Goal: Task Accomplishment & Management: Complete application form

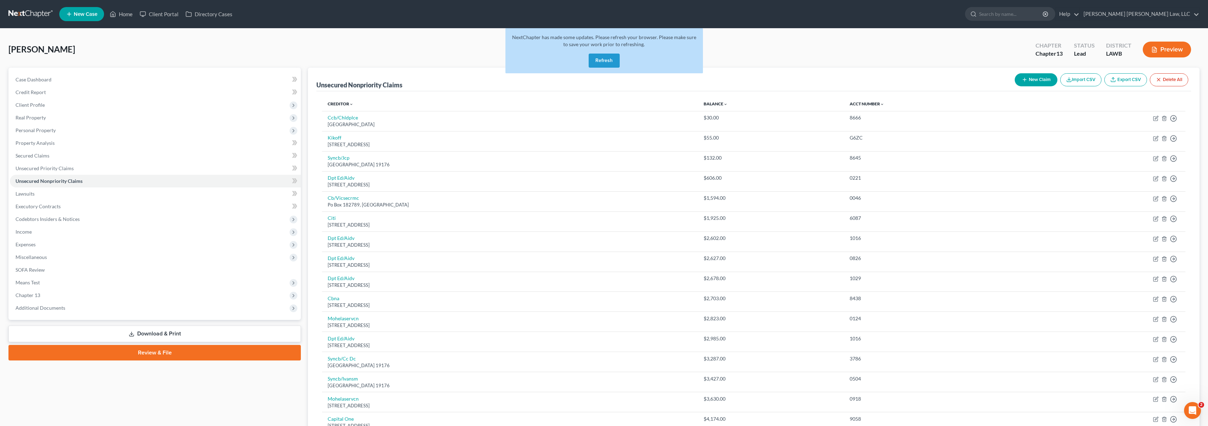
click at [22, 14] on link at bounding box center [30, 14] width 45 height 13
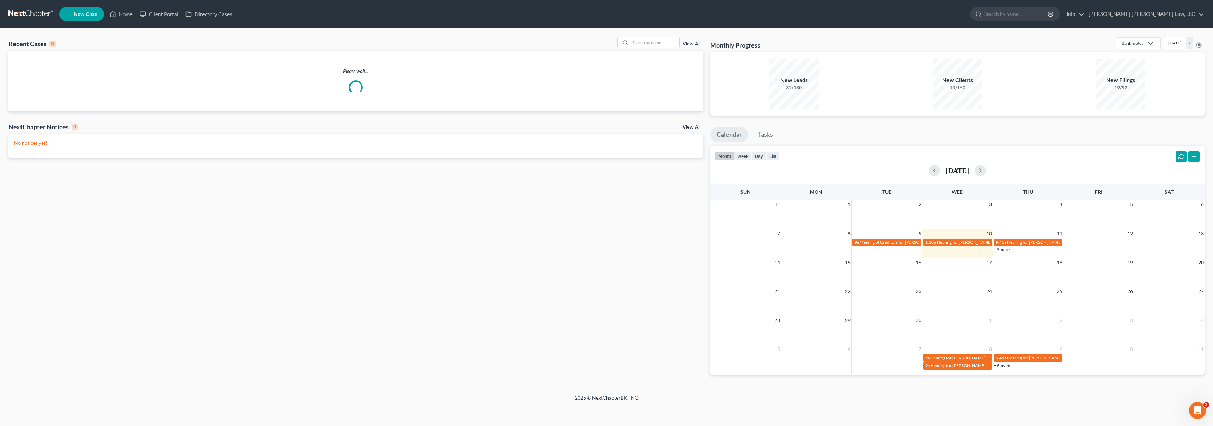
click at [85, 14] on span "New Case" at bounding box center [86, 14] width 24 height 5
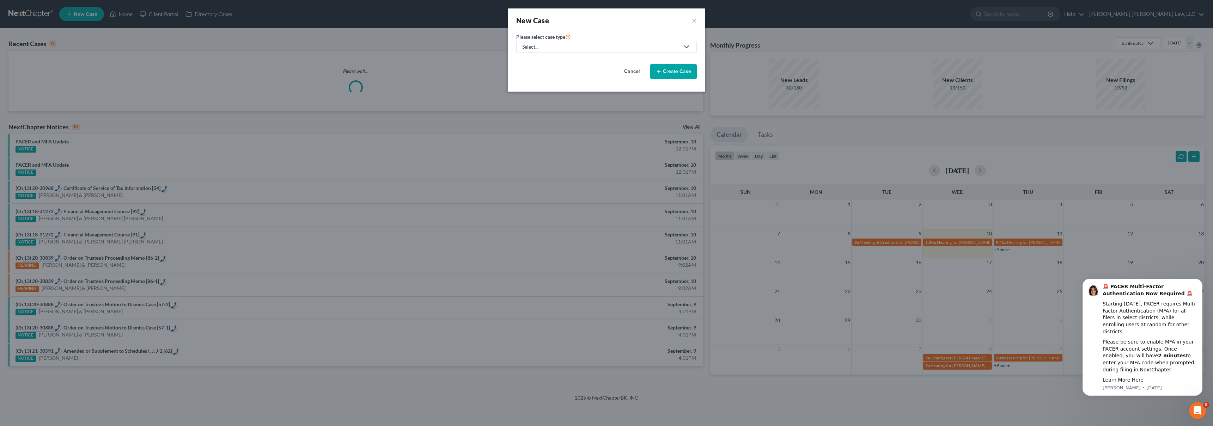
click at [564, 48] on div "Select..." at bounding box center [600, 46] width 157 height 7
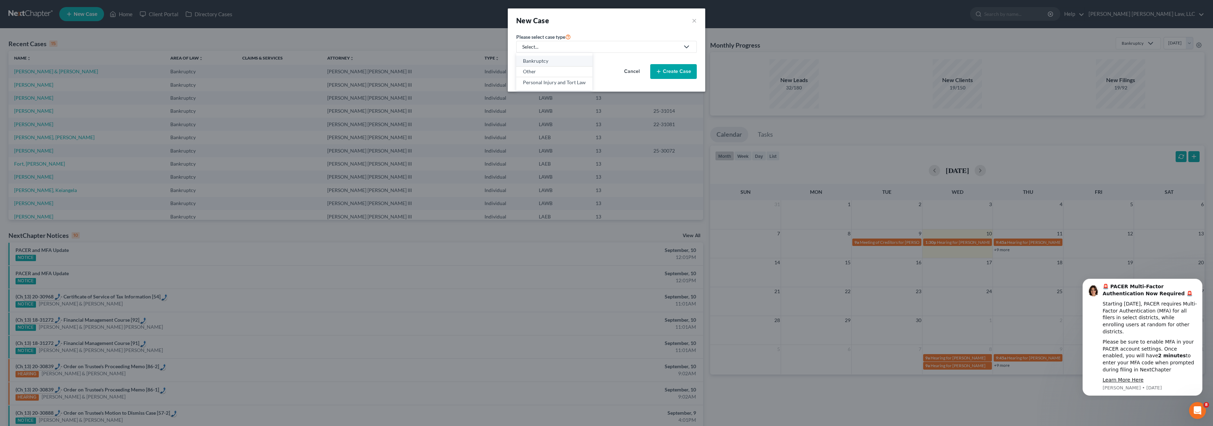
click at [540, 59] on div "Bankruptcy" at bounding box center [554, 60] width 63 height 7
select select "36"
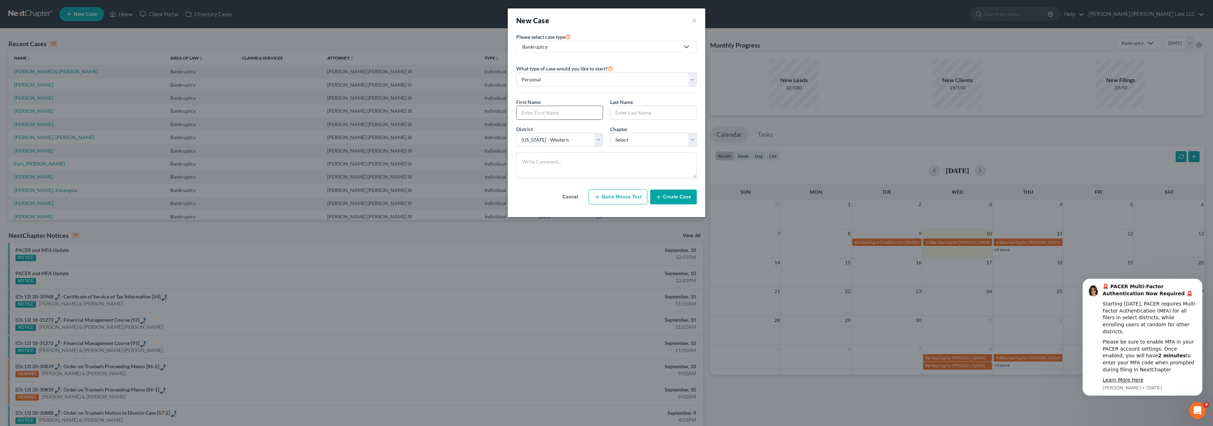
click at [535, 111] on input "text" at bounding box center [560, 112] width 86 height 13
type input "[PERSON_NAME]"
select select "3"
click at [667, 199] on button "Create Case" at bounding box center [673, 197] width 47 height 15
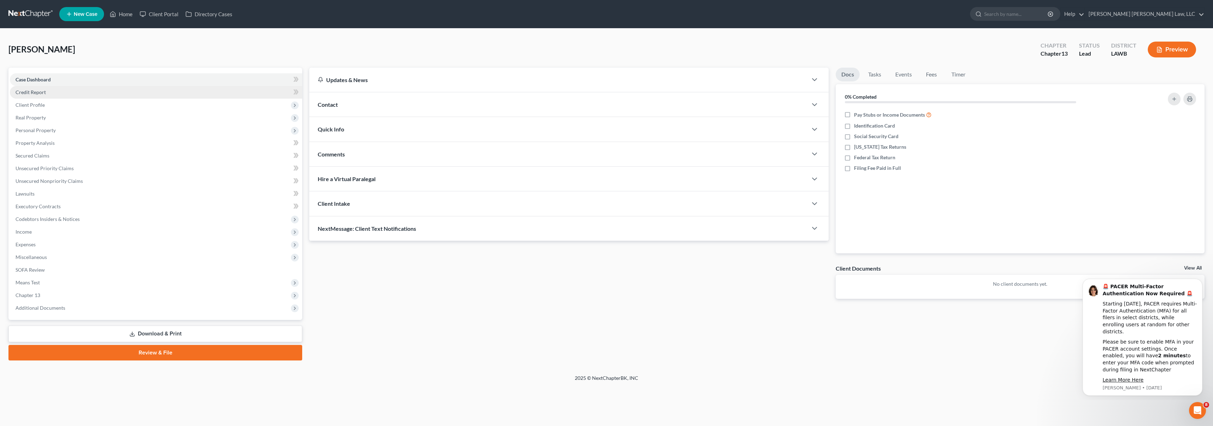
click at [60, 91] on link "Credit Report" at bounding box center [156, 92] width 292 height 13
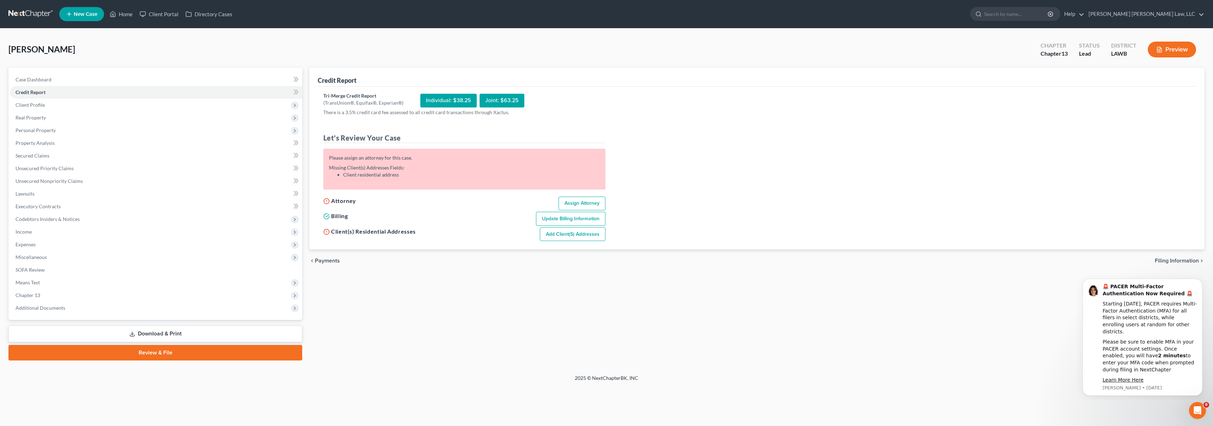
click at [569, 199] on link "Assign Attorney" at bounding box center [582, 204] width 47 height 14
select select "1"
select select "0"
select select "3"
select select "36"
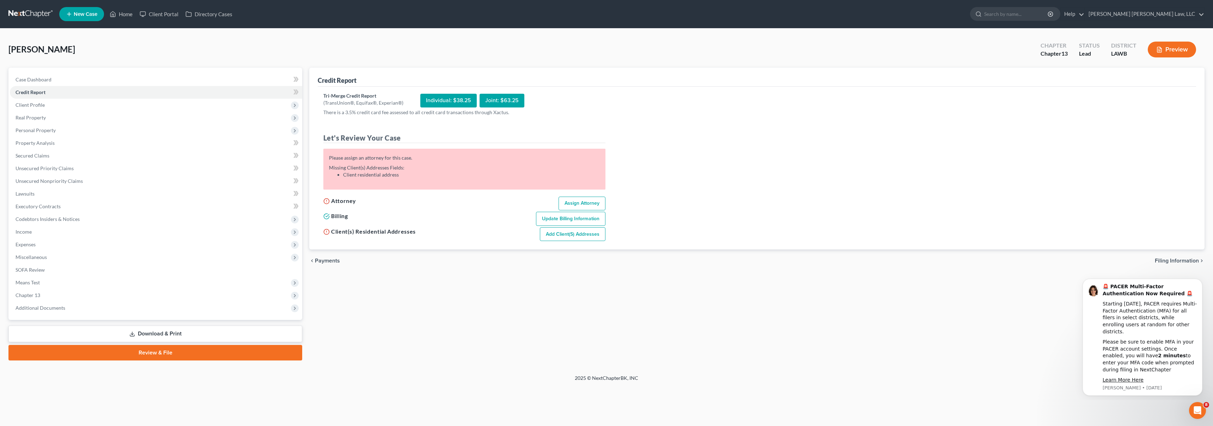
select select "19"
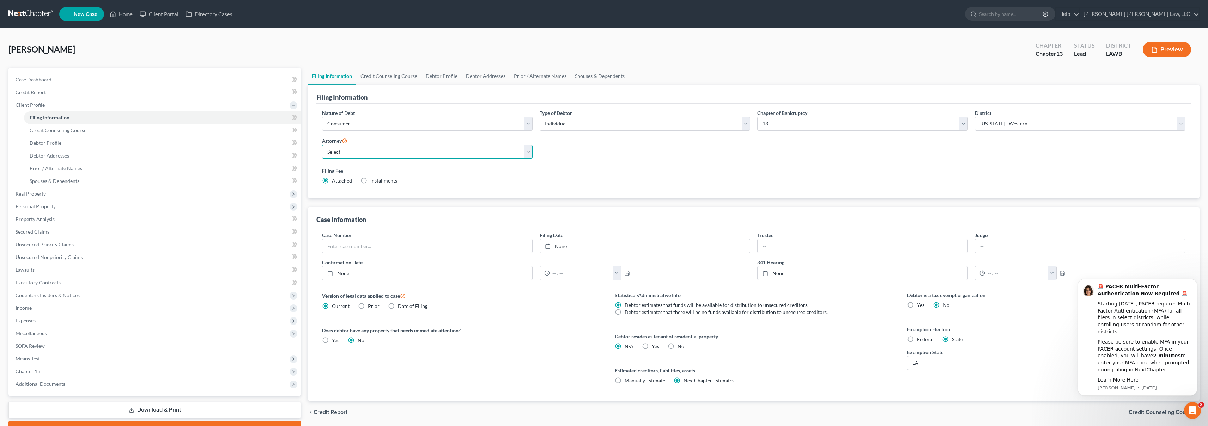
click at [446, 153] on select "Select [PERSON_NAME] [PERSON_NAME] III - LAWB [PERSON_NAME] [PERSON_NAME] III -…" at bounding box center [427, 152] width 211 height 14
select select "0"
click at [40, 92] on span "Credit Report" at bounding box center [31, 92] width 30 height 6
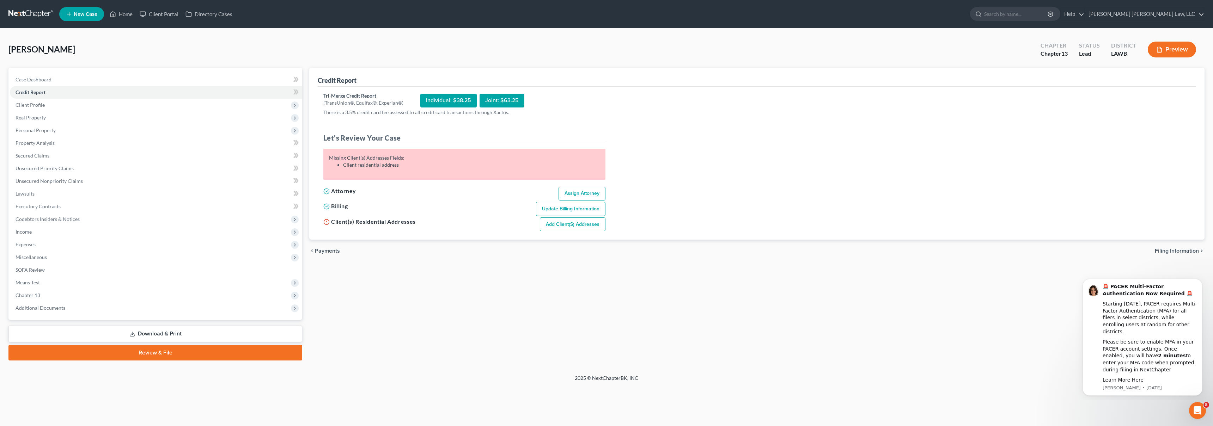
click at [574, 221] on link "Add Client(s) Addresses" at bounding box center [573, 225] width 66 height 14
select select "0"
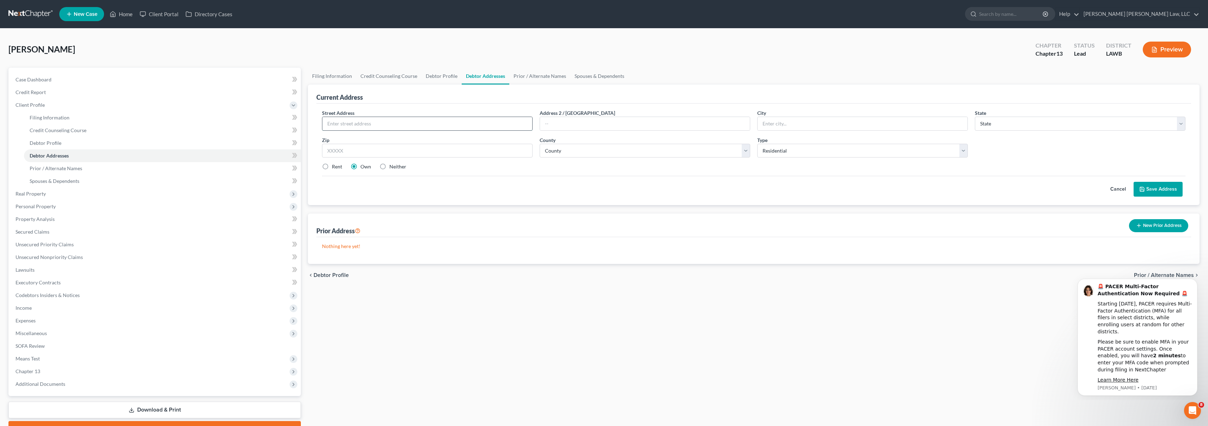
click at [429, 128] on input "text" at bounding box center [427, 123] width 210 height 13
type input "[STREET_ADDRESS]"
type input "Ruston"
select select "19"
type input "71270"
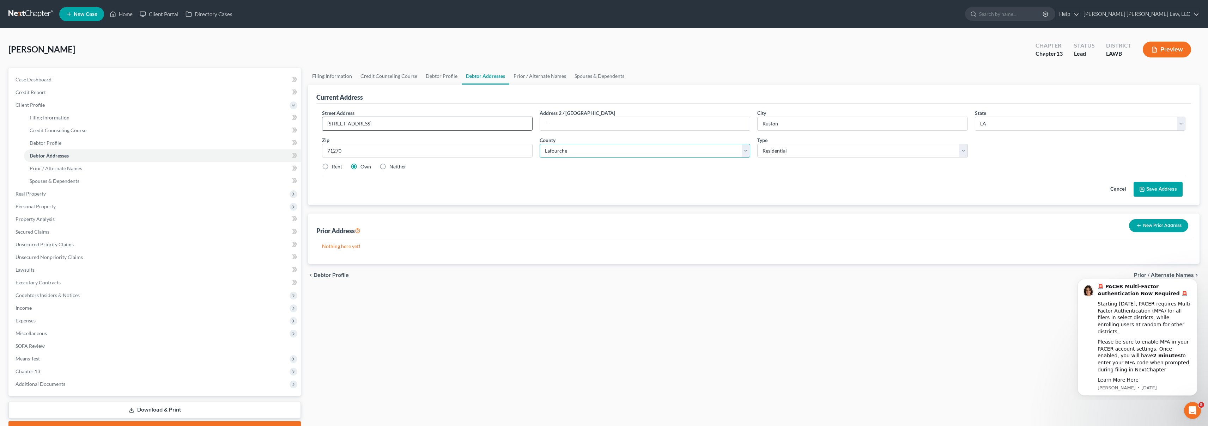
select select "30"
click at [332, 165] on label "Rent" at bounding box center [337, 166] width 10 height 7
click at [335, 165] on input "Rent" at bounding box center [337, 165] width 5 height 5
radio input "true"
click at [1154, 189] on button "Save Address" at bounding box center [1158, 189] width 49 height 15
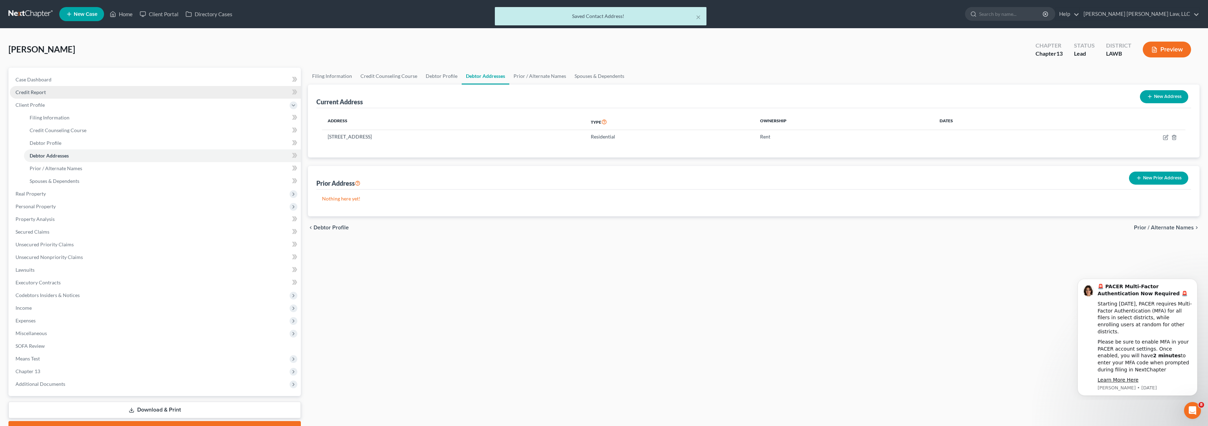
click at [51, 93] on link "Credit Report" at bounding box center [155, 92] width 291 height 13
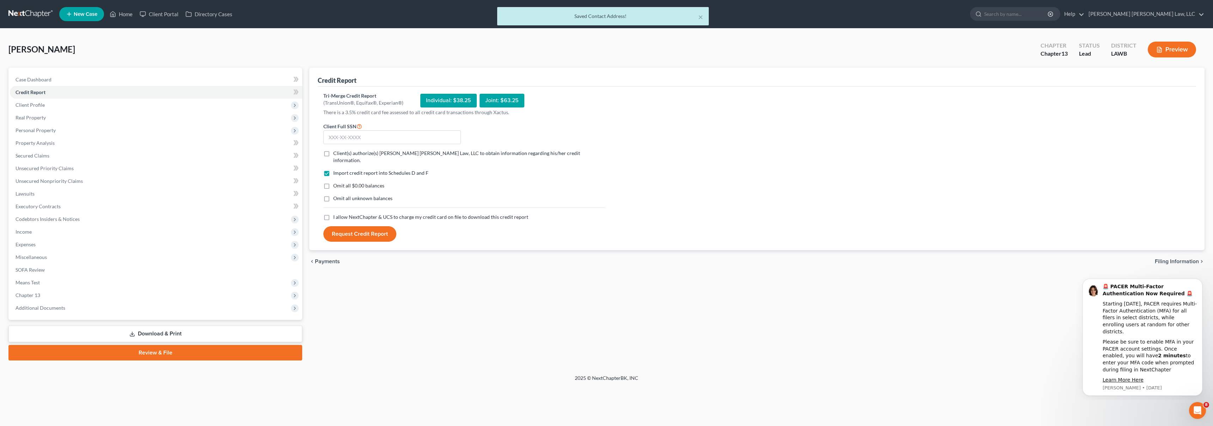
drag, startPoint x: 329, startPoint y: 209, endPoint x: 324, endPoint y: 202, distance: 8.7
click at [333, 214] on label "I allow NextChapter & UCS to charge my credit card on file to download this cre…" at bounding box center [430, 217] width 195 height 7
click at [336, 214] on input "I allow NextChapter & UCS to charge my credit card on file to download this cre…" at bounding box center [338, 216] width 5 height 5
checkbox input "true"
click at [333, 195] on label "Omit all unknown balances" at bounding box center [362, 198] width 59 height 7
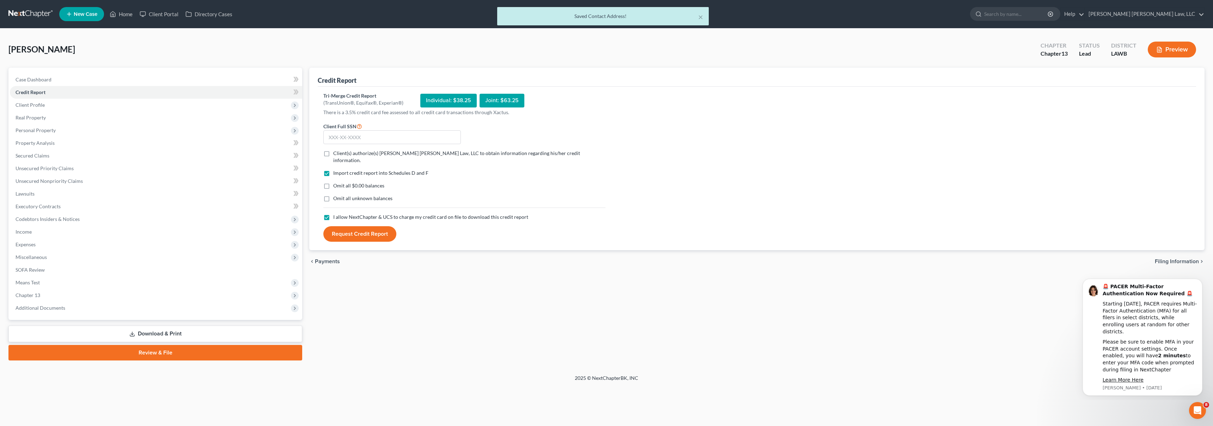
click at [336, 195] on input "Omit all unknown balances" at bounding box center [338, 197] width 5 height 5
checkbox input "true"
click at [333, 182] on label "Omit all $0.00 balances" at bounding box center [358, 185] width 51 height 7
click at [336, 182] on input "Omit all $0.00 balances" at bounding box center [338, 184] width 5 height 5
checkbox input "true"
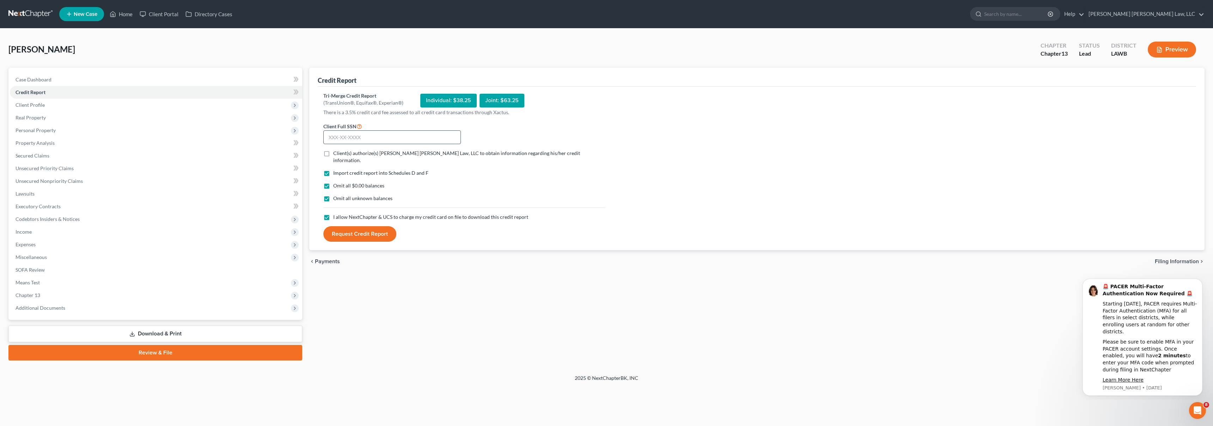
drag, startPoint x: 328, startPoint y: 152, endPoint x: 345, endPoint y: 140, distance: 21.0
click at [333, 152] on label "Client(s) authorize(s) [PERSON_NAME] [PERSON_NAME] Law, LLC to obtain informati…" at bounding box center [469, 157] width 272 height 14
click at [336, 152] on input "Client(s) authorize(s) [PERSON_NAME] [PERSON_NAME] Law, LLC to obtain informati…" at bounding box center [338, 152] width 5 height 5
checkbox input "true"
click at [351, 134] on input "text" at bounding box center [392, 138] width 138 height 14
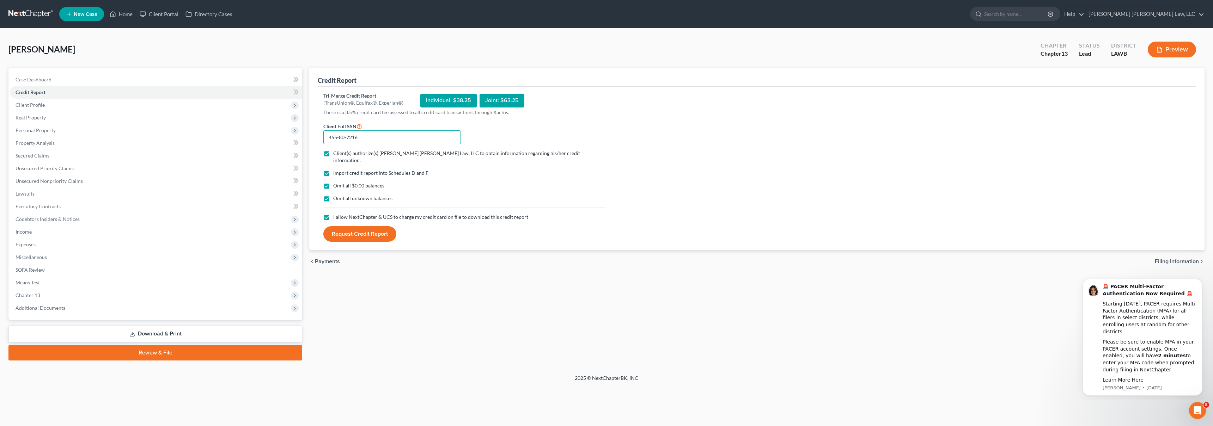
type input "455-80-7216"
click at [323, 226] on button "Request Credit Report" at bounding box center [359, 234] width 73 height 16
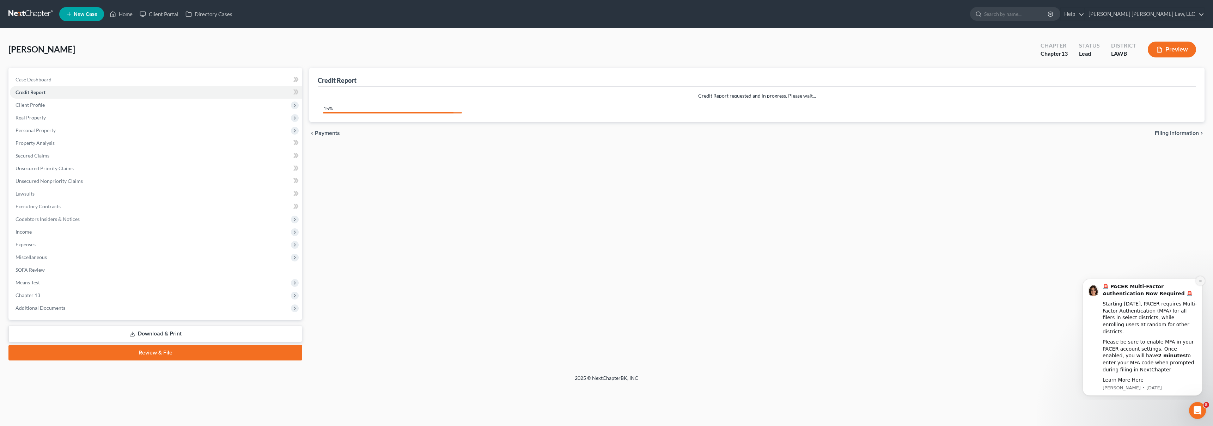
click at [1205, 281] on button "Dismiss notification" at bounding box center [1200, 281] width 9 height 9
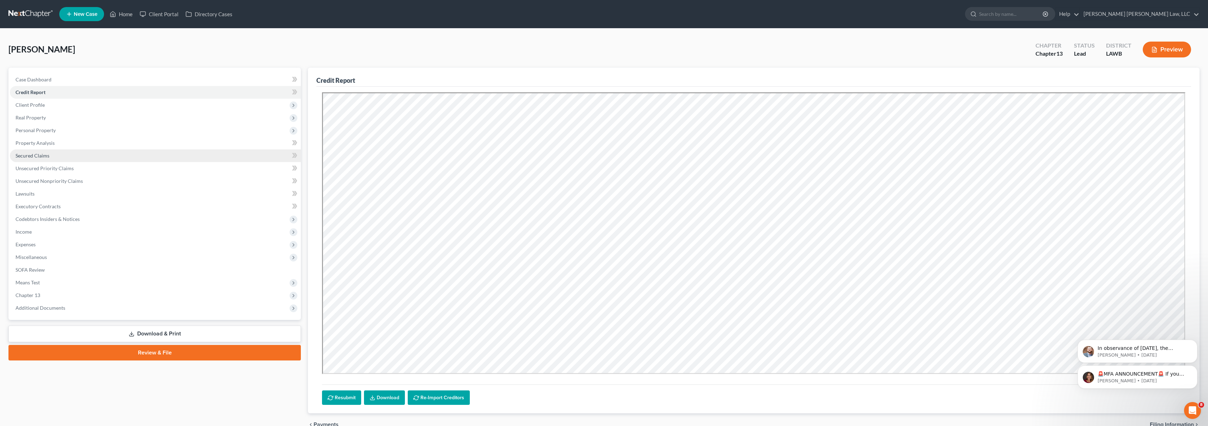
click at [42, 155] on span "Secured Claims" at bounding box center [33, 156] width 34 height 6
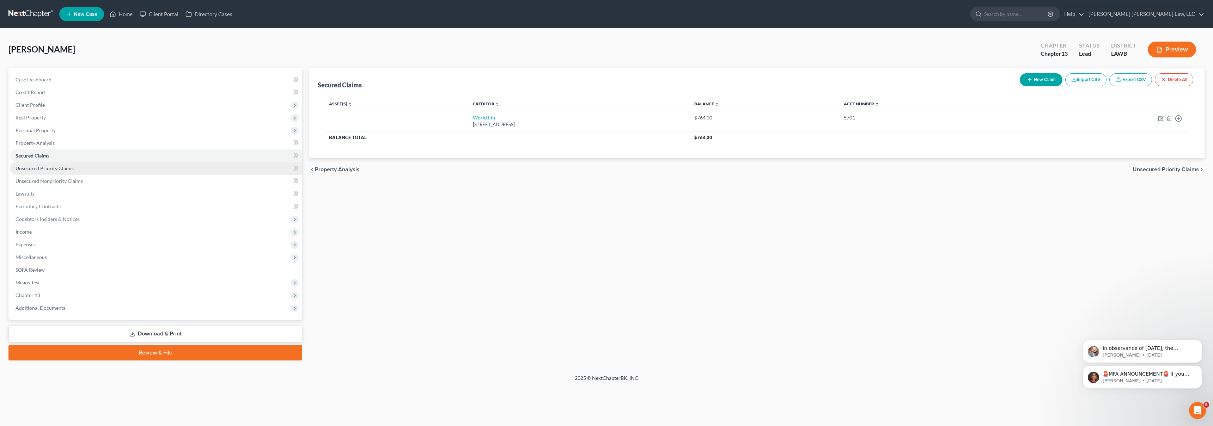
click at [31, 168] on span "Unsecured Priority Claims" at bounding box center [45, 168] width 58 height 6
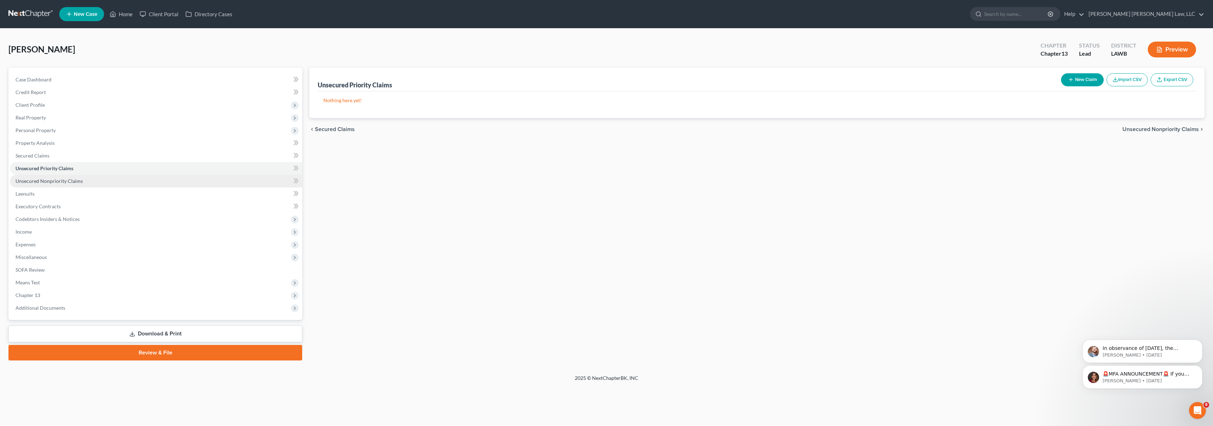
click at [40, 182] on span "Unsecured Nonpriority Claims" at bounding box center [49, 181] width 67 height 6
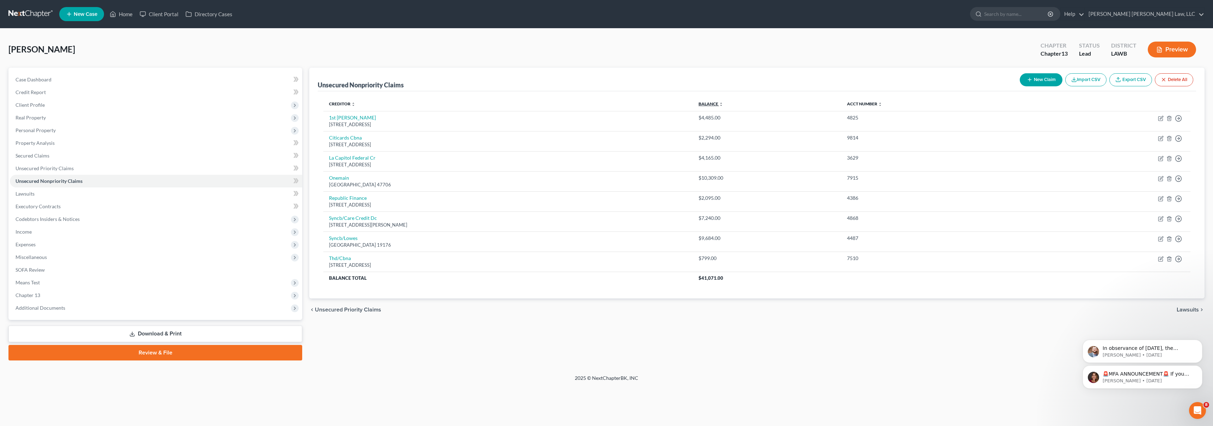
click at [723, 102] on link "Balance expand_more expand_less unfold_more" at bounding box center [711, 103] width 25 height 5
click at [65, 94] on link "Credit Report" at bounding box center [156, 92] width 292 height 13
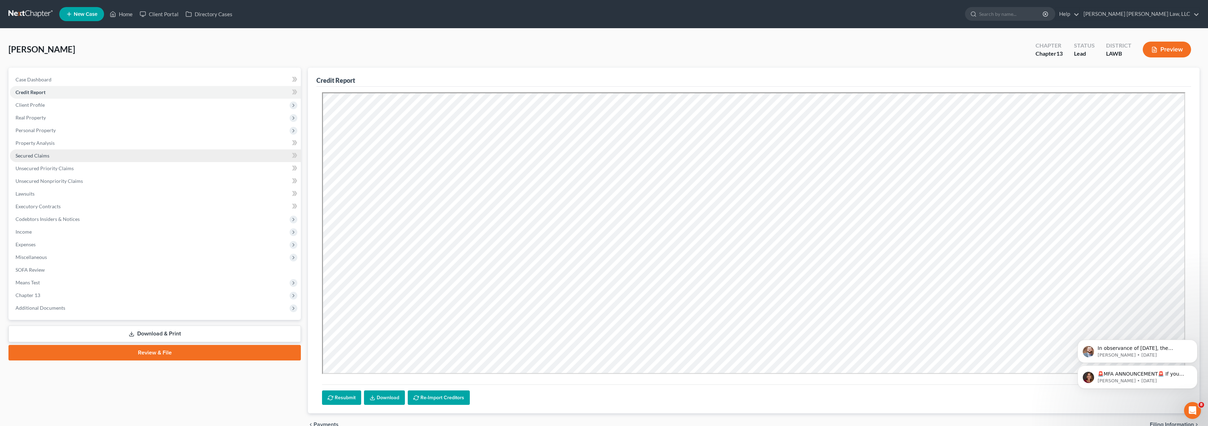
click at [44, 154] on span "Secured Claims" at bounding box center [33, 156] width 34 height 6
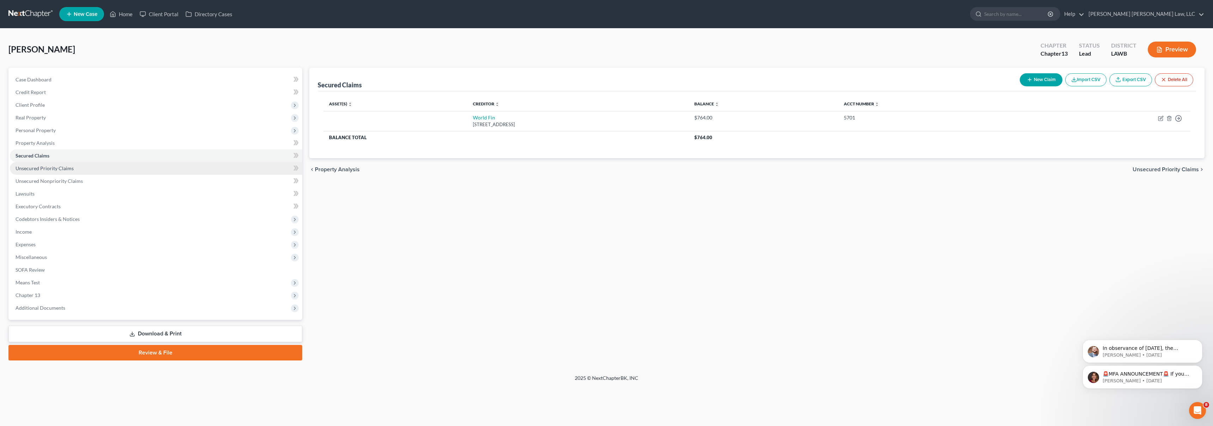
click at [47, 171] on span "Unsecured Priority Claims" at bounding box center [45, 168] width 58 height 6
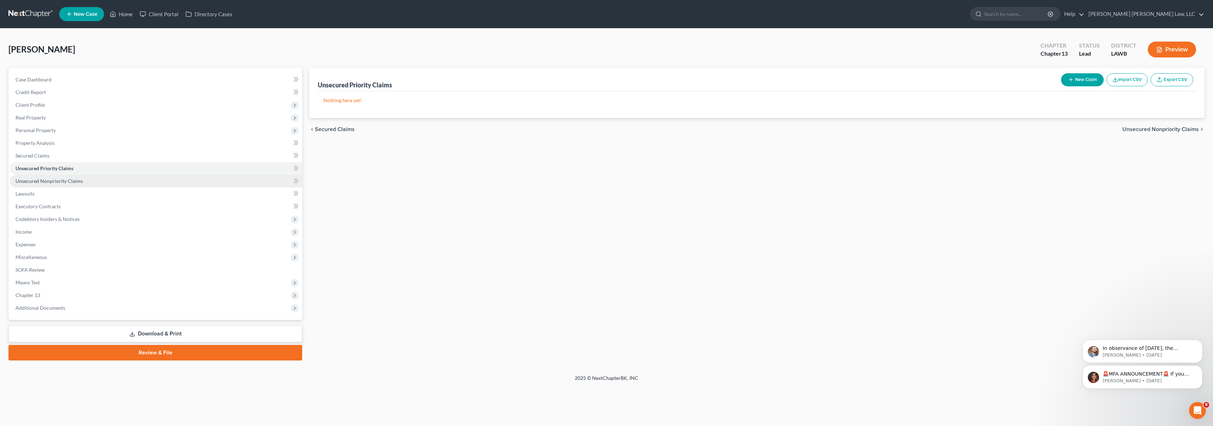
click at [48, 182] on span "Unsecured Nonpriority Claims" at bounding box center [49, 181] width 67 height 6
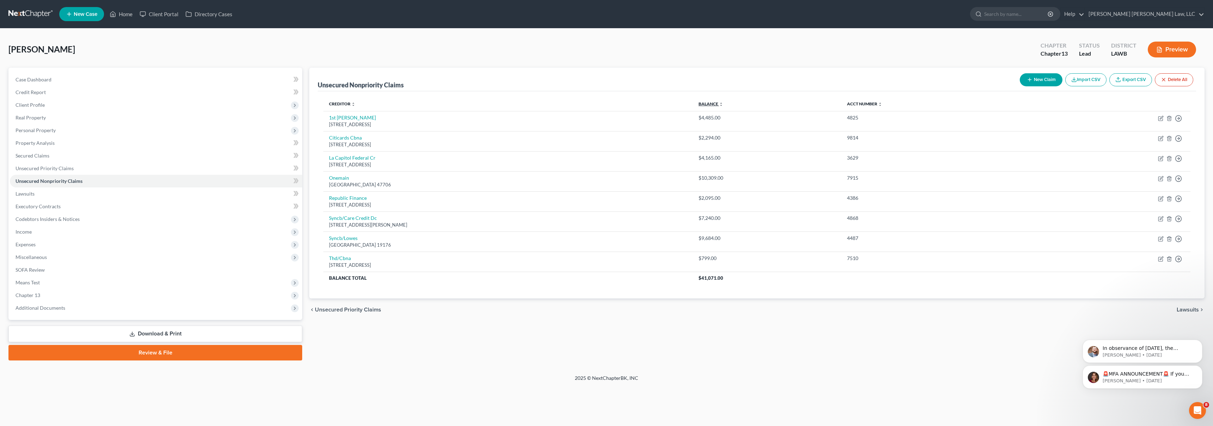
click at [723, 103] on link "Balance expand_more expand_less unfold_more" at bounding box center [711, 103] width 25 height 5
click at [78, 157] on link "Secured Claims" at bounding box center [156, 156] width 292 height 13
